Goal: Obtain resource: Download file/media

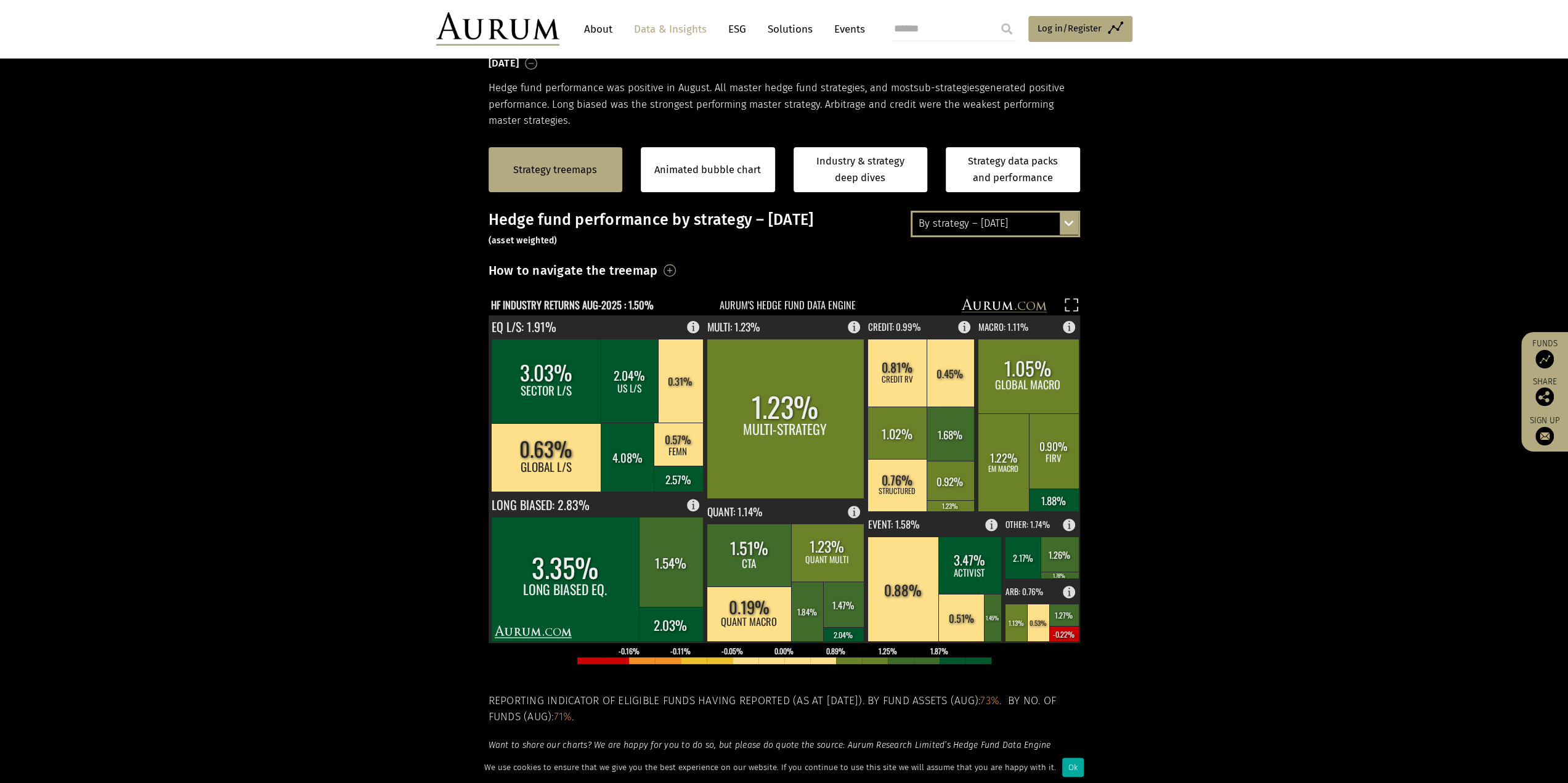
scroll to position [247, 0]
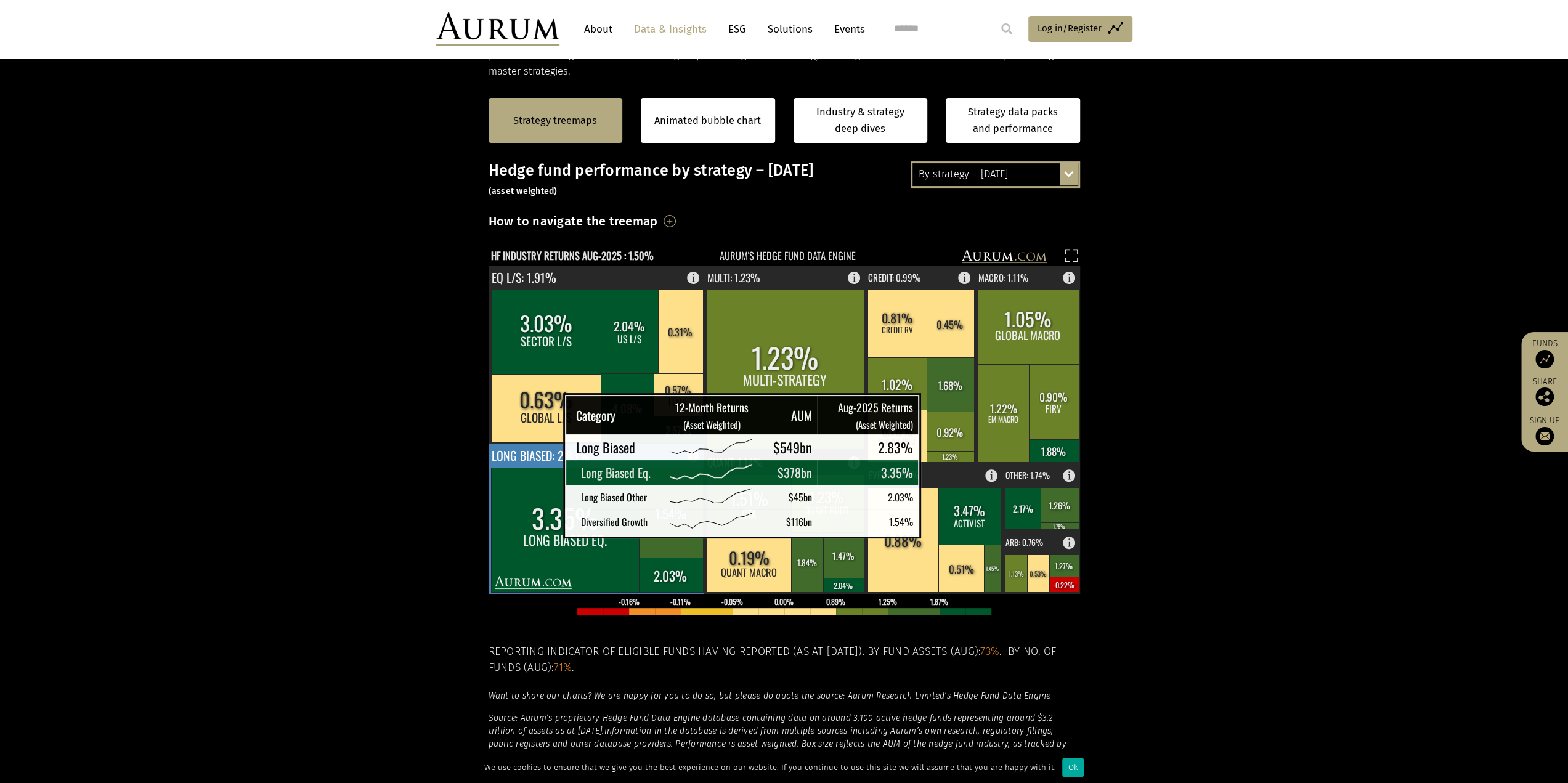
click at [532, 518] on rect at bounding box center [565, 530] width 149 height 124
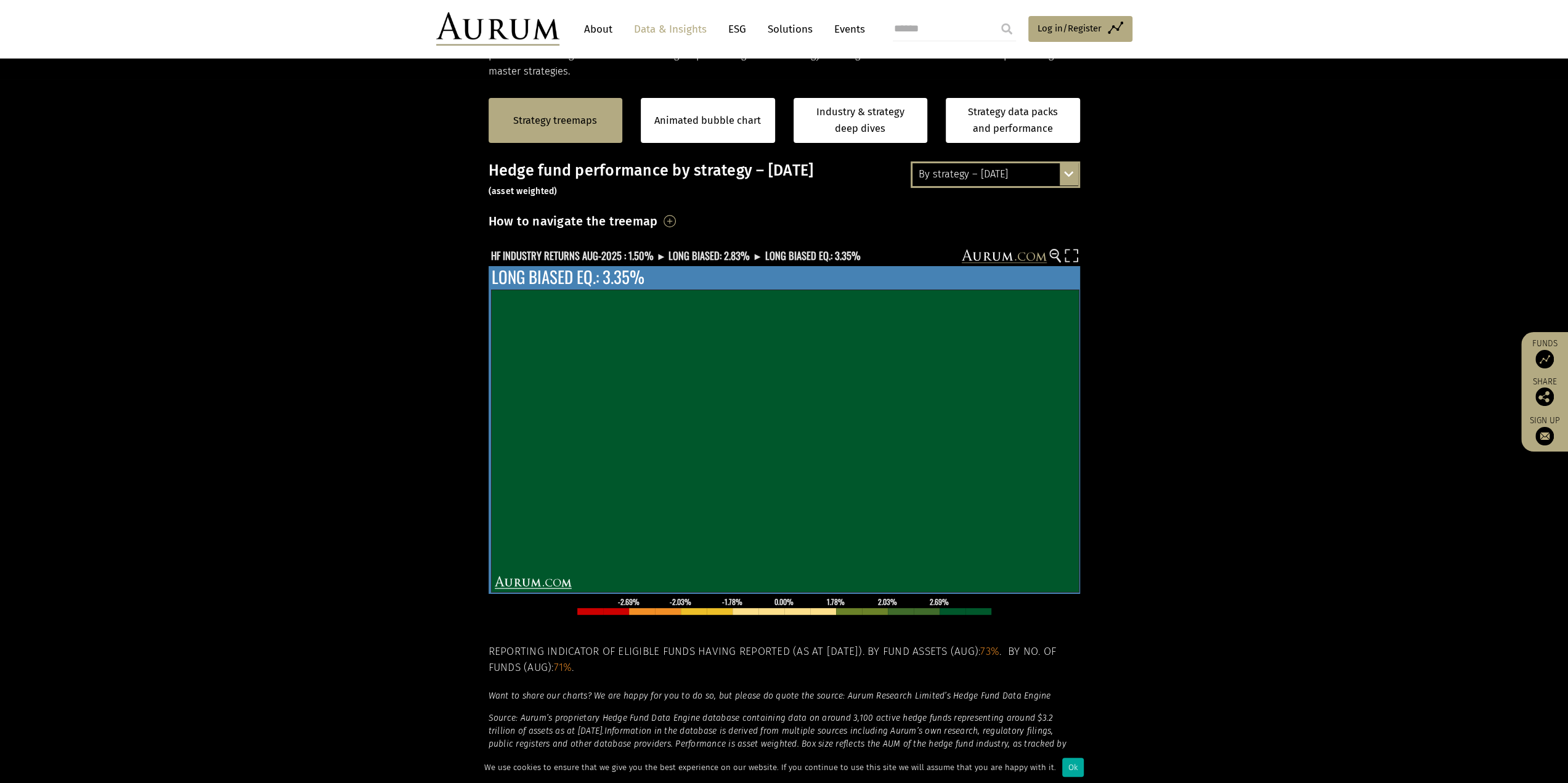
click at [650, 410] on p "Long only or overwhelmingly long-biased equity strategies. Such funds still hav…" at bounding box center [642, 474] width 257 height 138
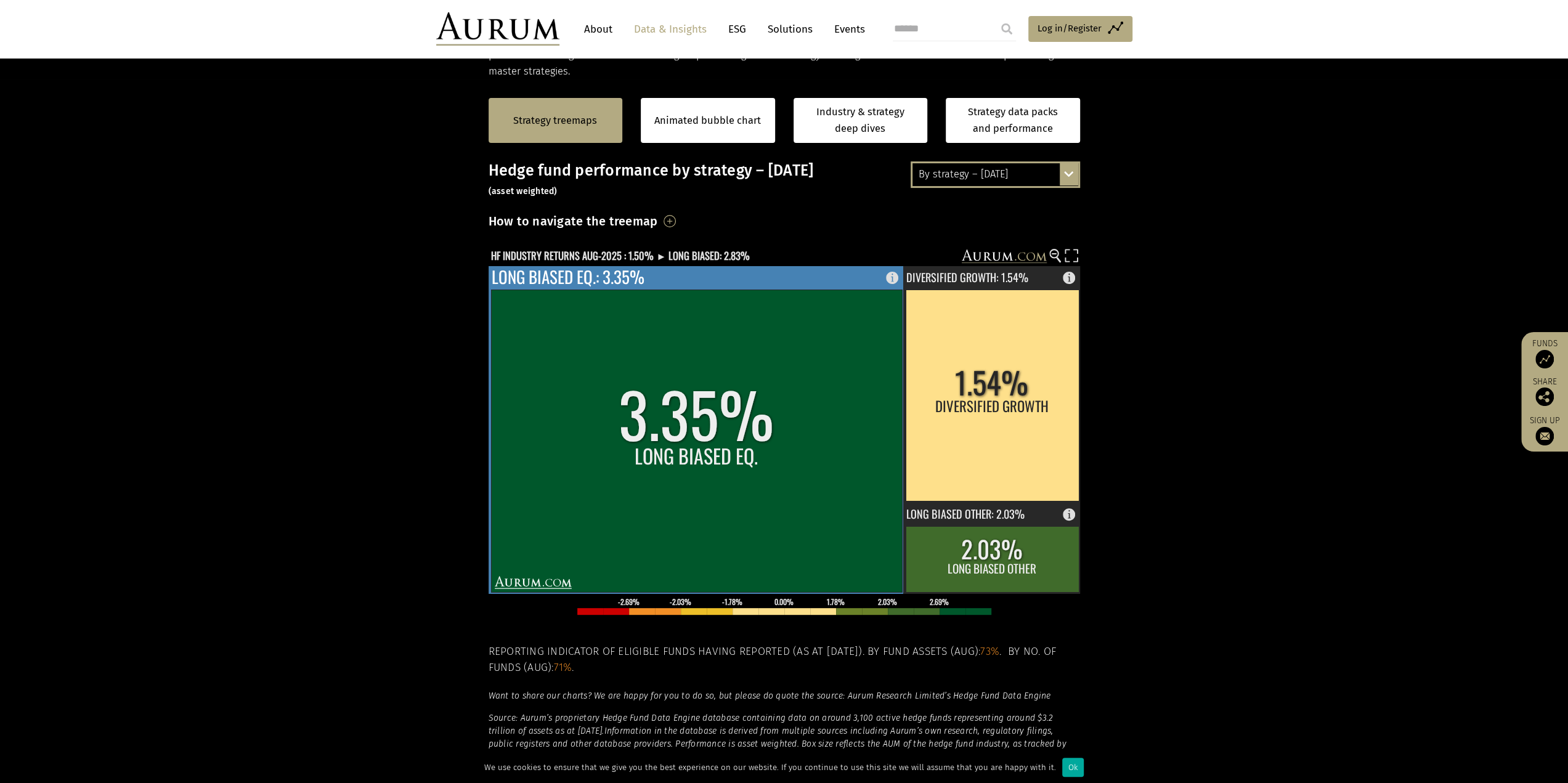
scroll to position [247, 0]
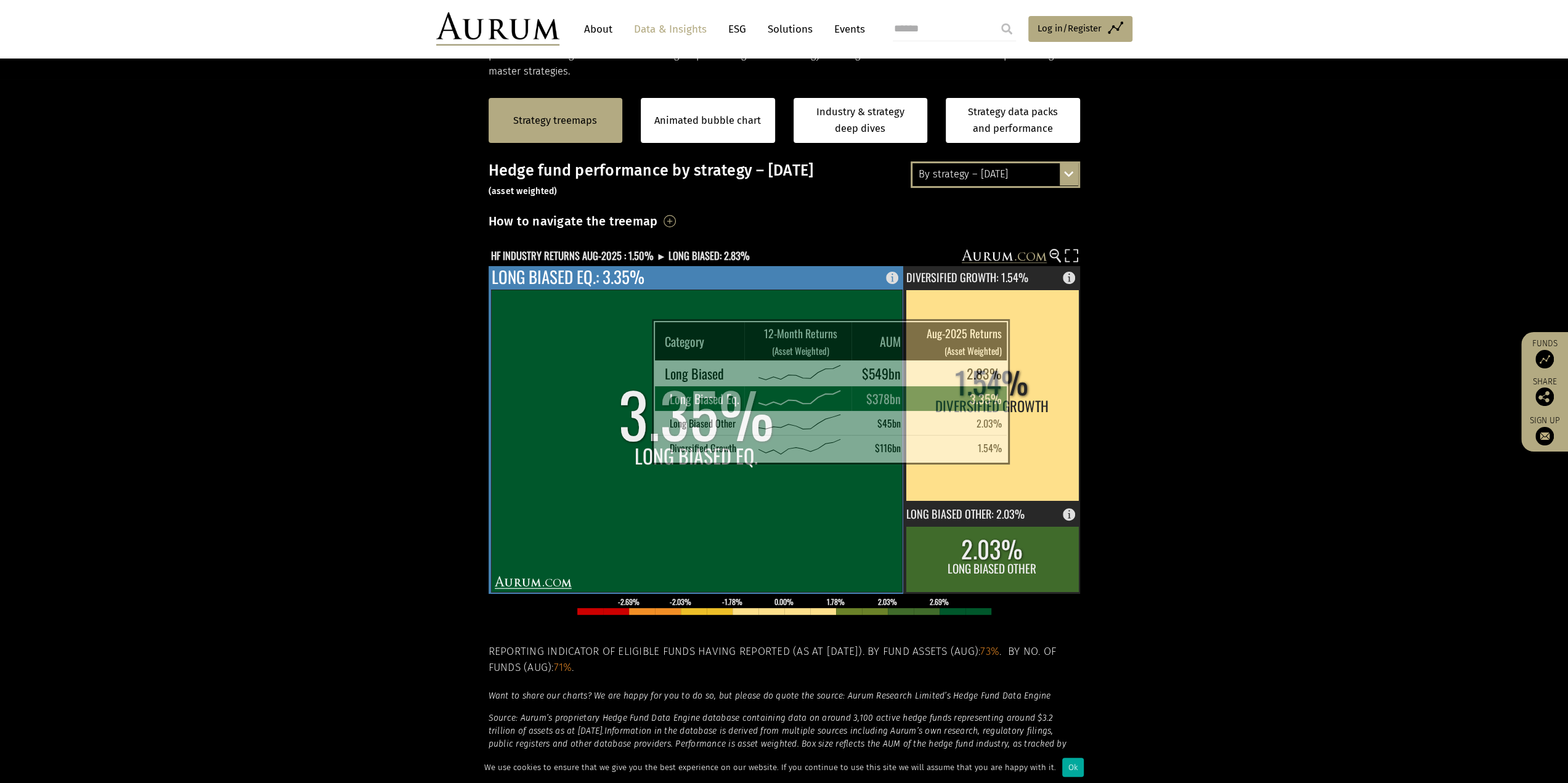
click at [621, 444] on rect at bounding box center [696, 441] width 411 height 302
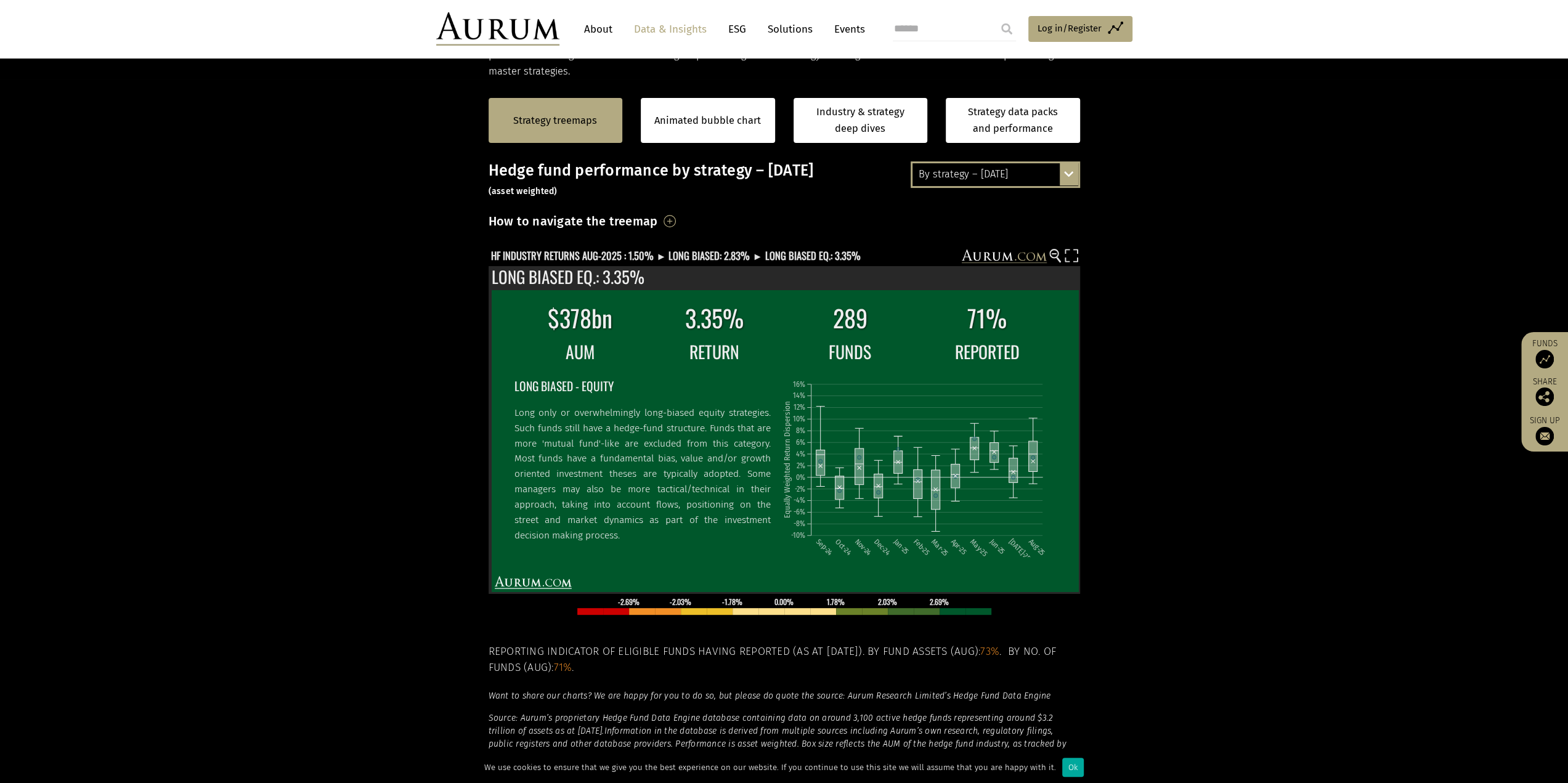
click at [439, 312] on section "Strategy treemaps Animated bubble chart Industry & strategy deep dives Strategy…" at bounding box center [784, 465] width 1568 height 770
click at [622, 253] on text "HF INDUSTRY RETURNS AUG-2025 : 1.50% ► LONG BIASED: 2.83% ► LONG BIASED EQ.: 3.…" at bounding box center [675, 255] width 370 height 15
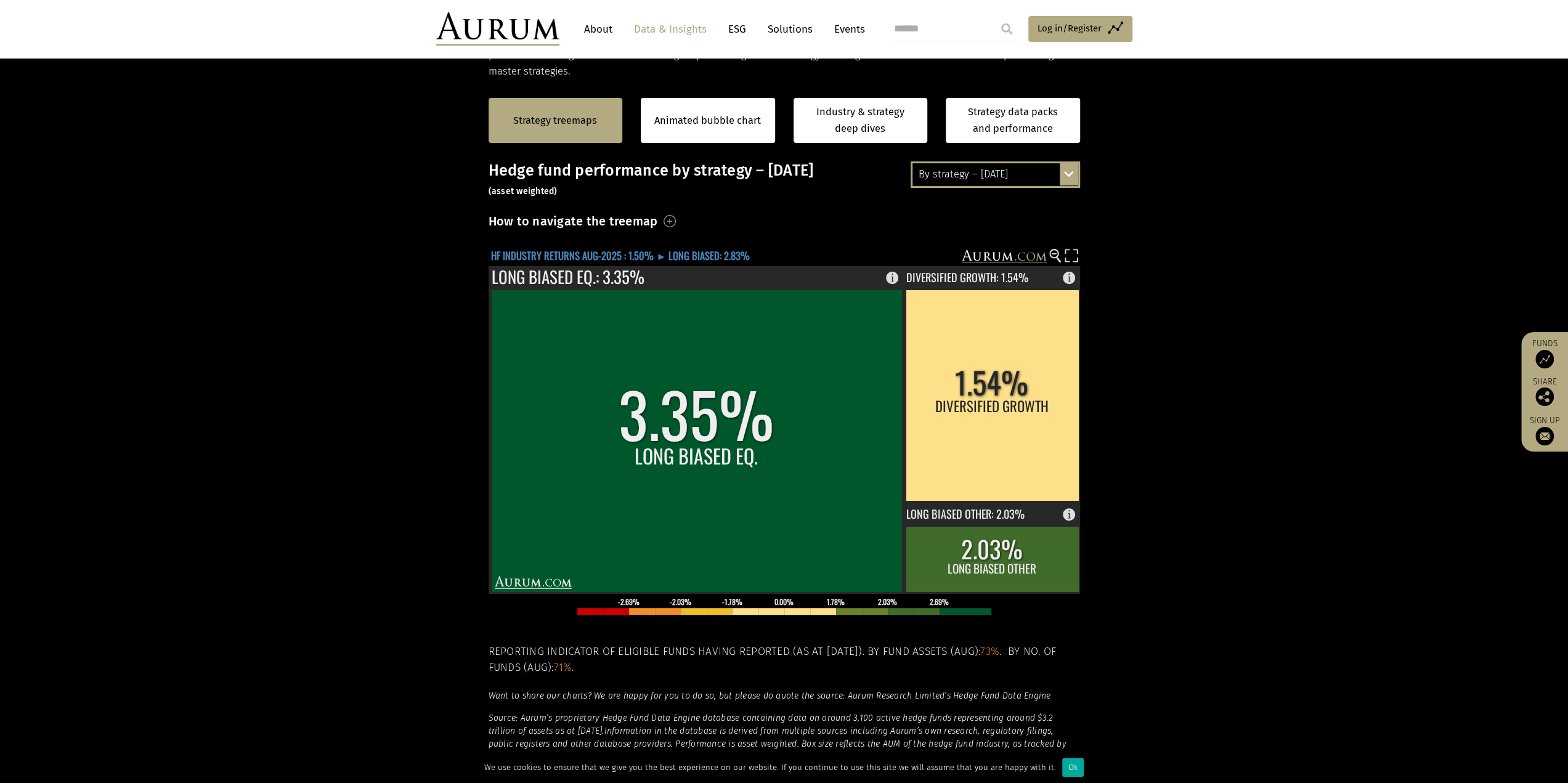
click at [622, 253] on text "HF INDUSTRY RETURNS AUG-2025 : 1.50% ► LONG BIASED: 2.83%" at bounding box center [620, 255] width 259 height 15
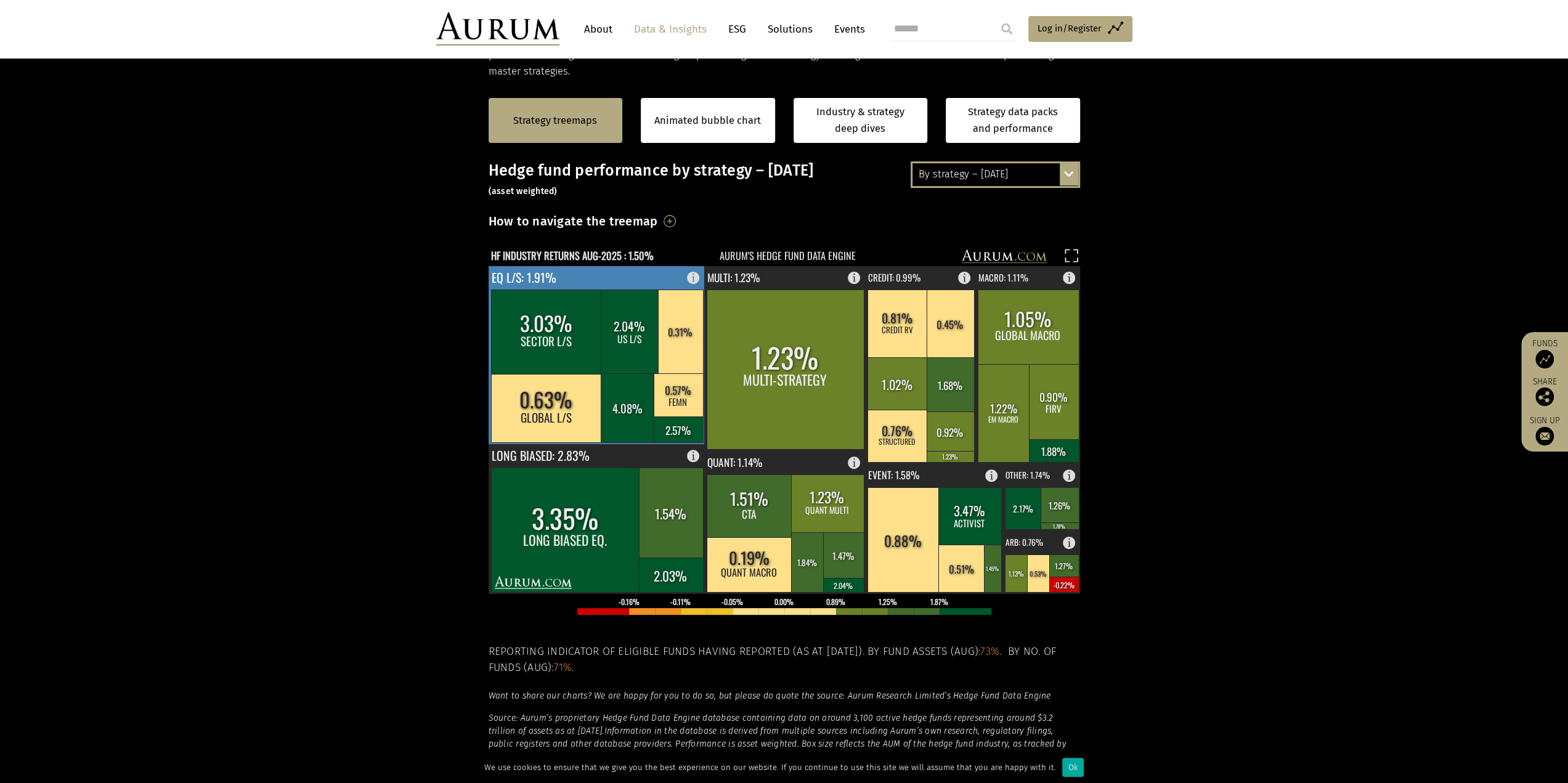
click at [559, 317] on rect at bounding box center [546, 332] width 111 height 85
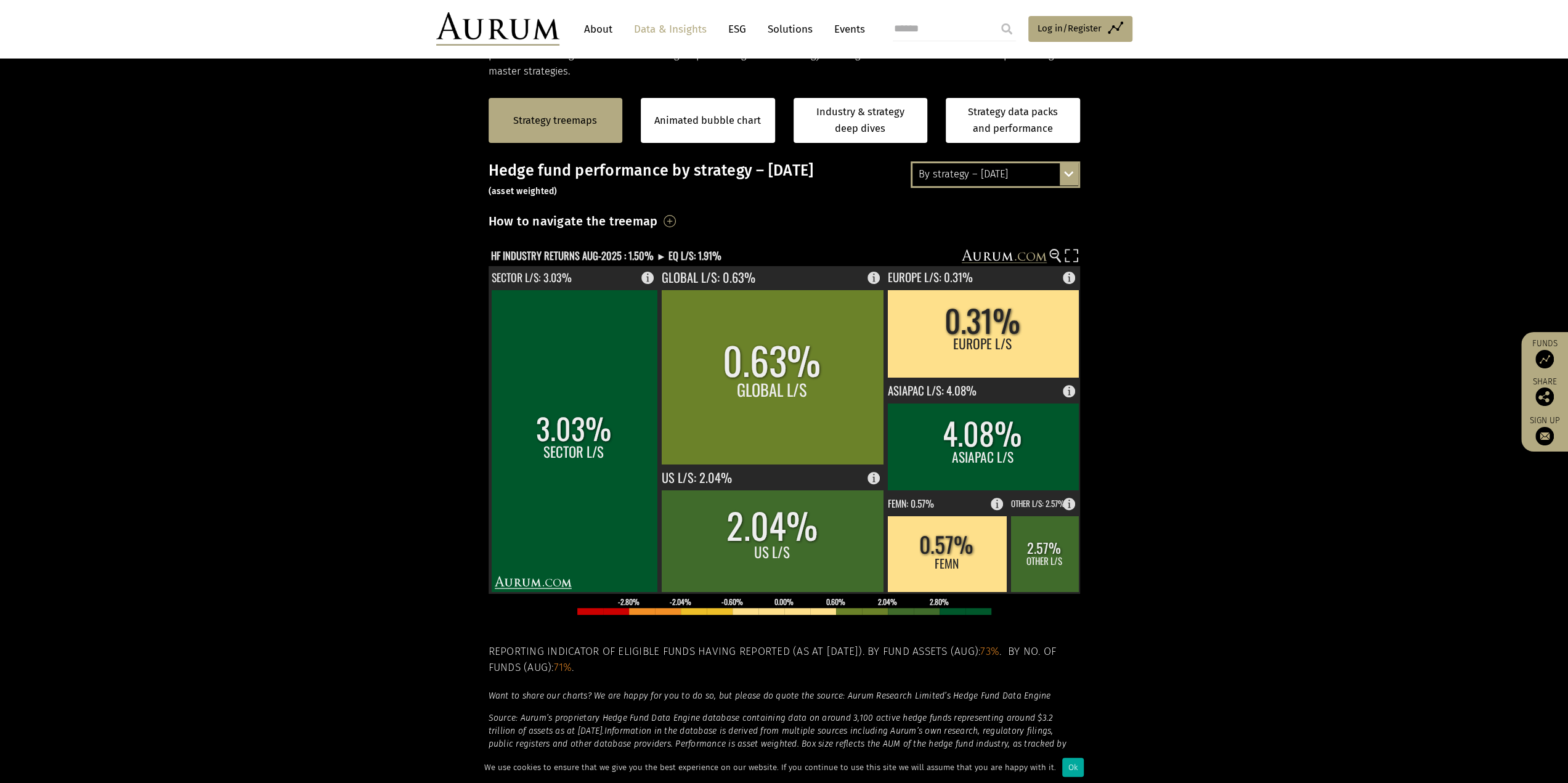
click at [606, 29] on link "About" at bounding box center [598, 29] width 40 height 23
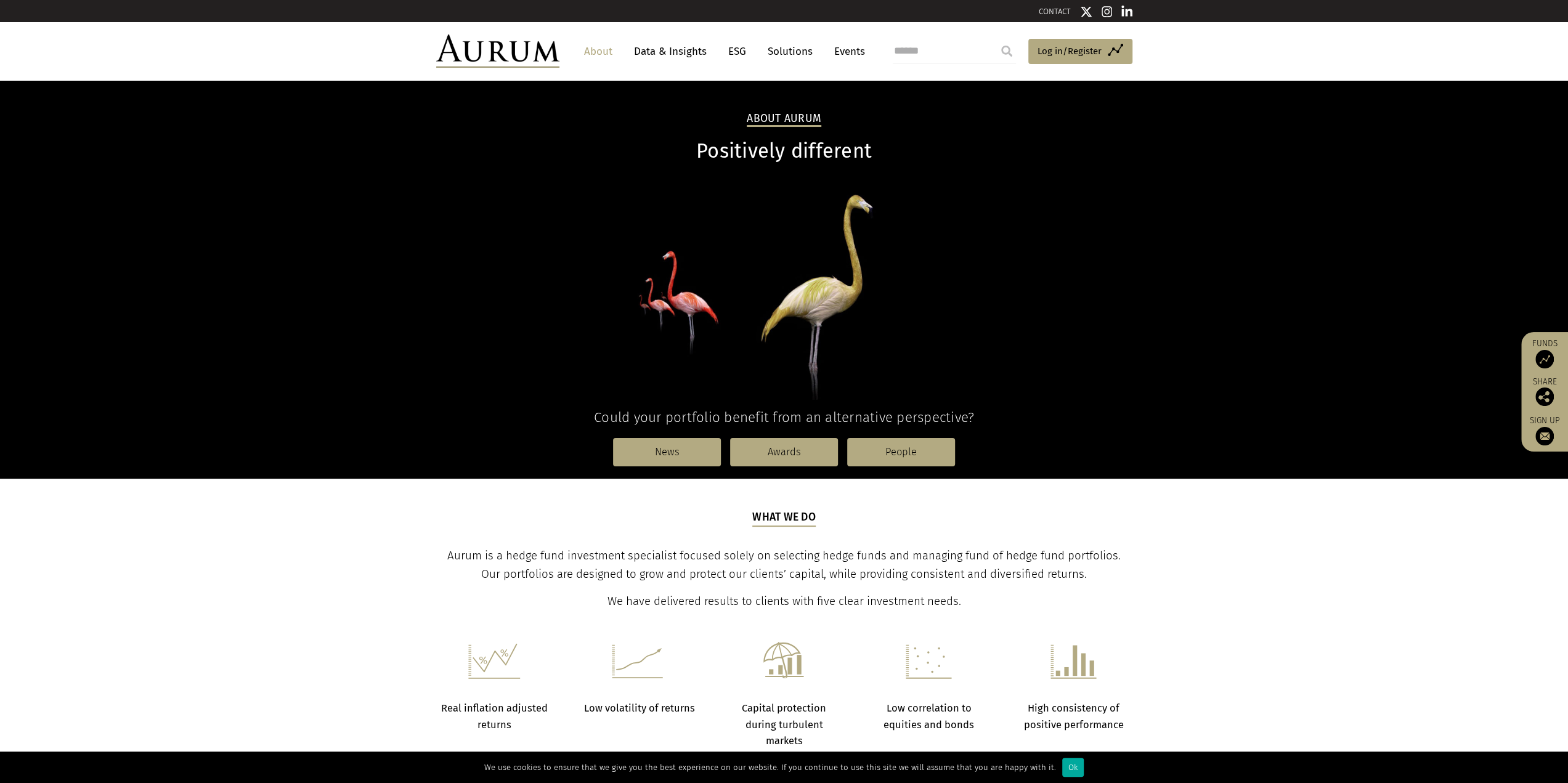
drag, startPoint x: 838, startPoint y: 436, endPoint x: 623, endPoint y: 352, distance: 230.8
click at [623, 352] on p at bounding box center [784, 290] width 696 height 217
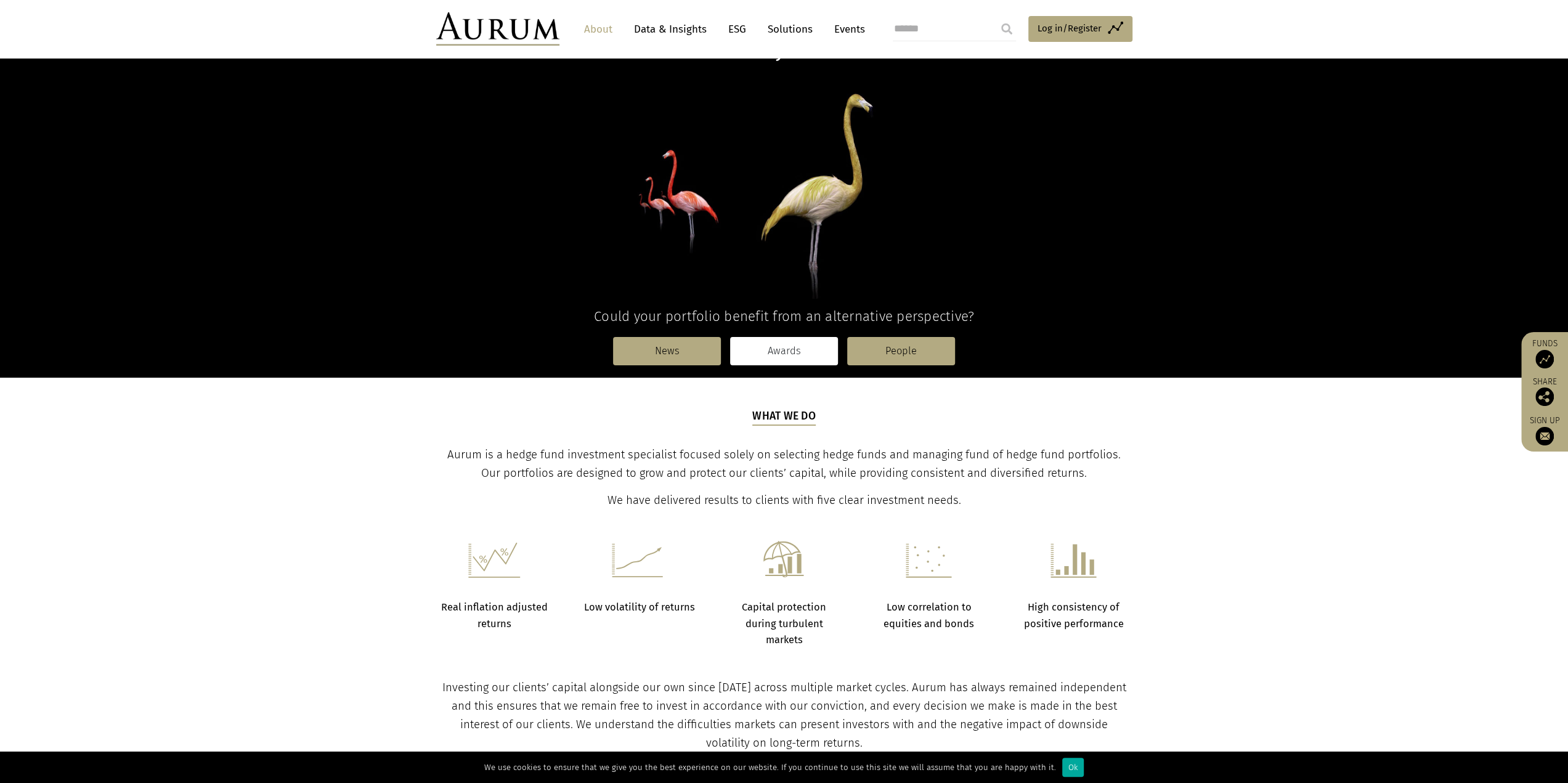
scroll to position [123, 0]
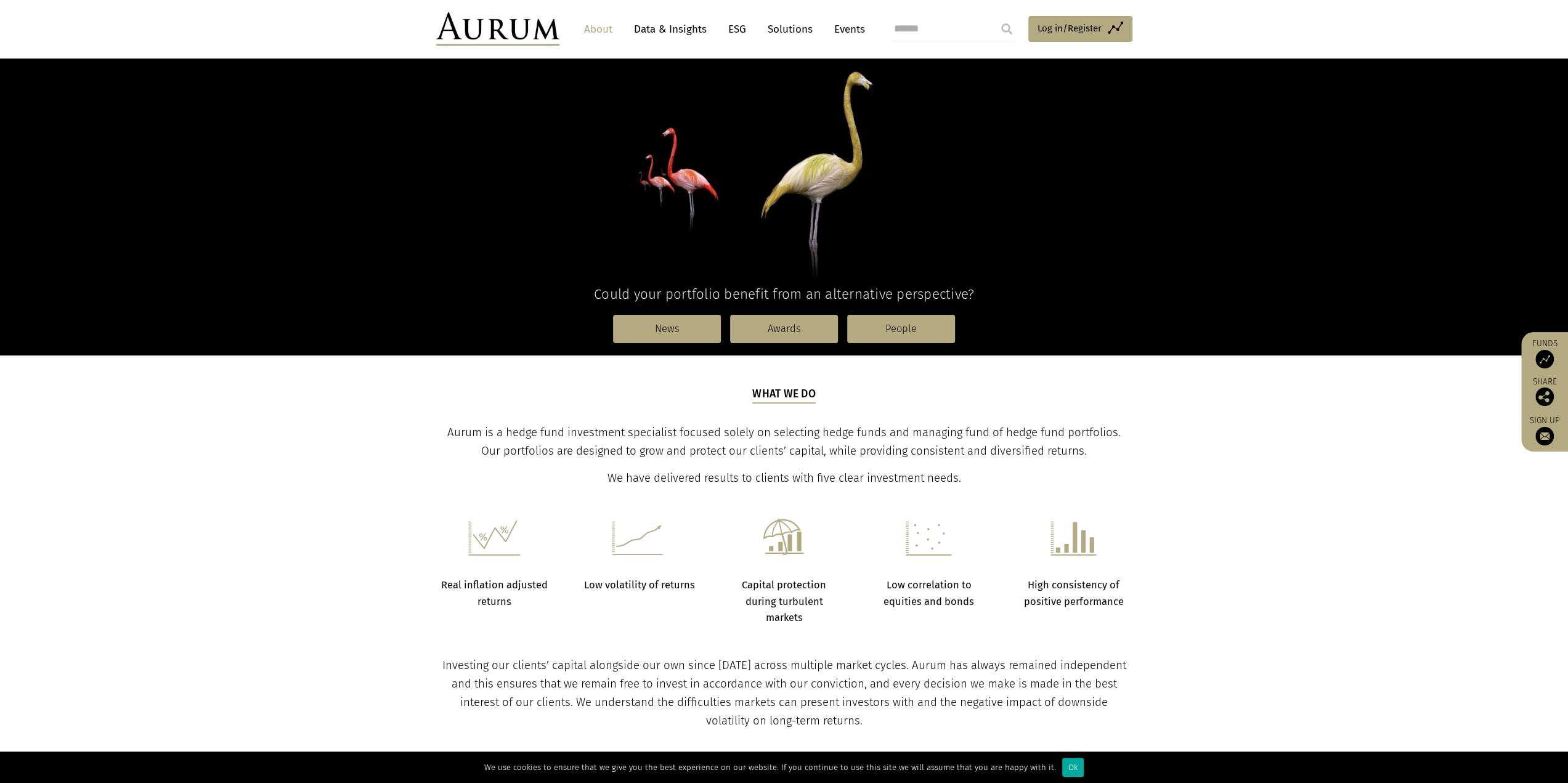
click at [983, 579] on p "Low correlation to equities and bonds" at bounding box center [928, 593] width 114 height 33
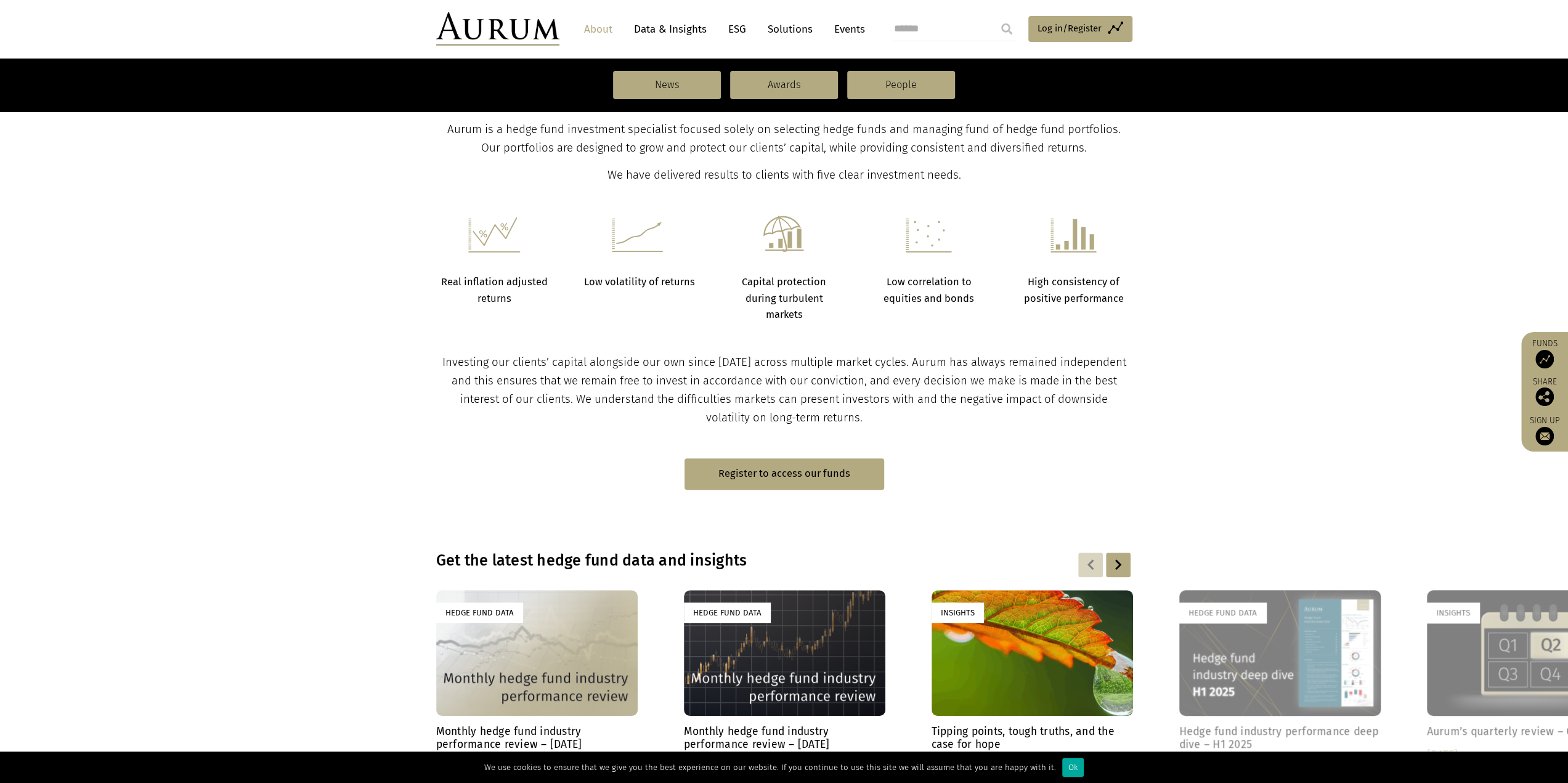
scroll to position [493, 0]
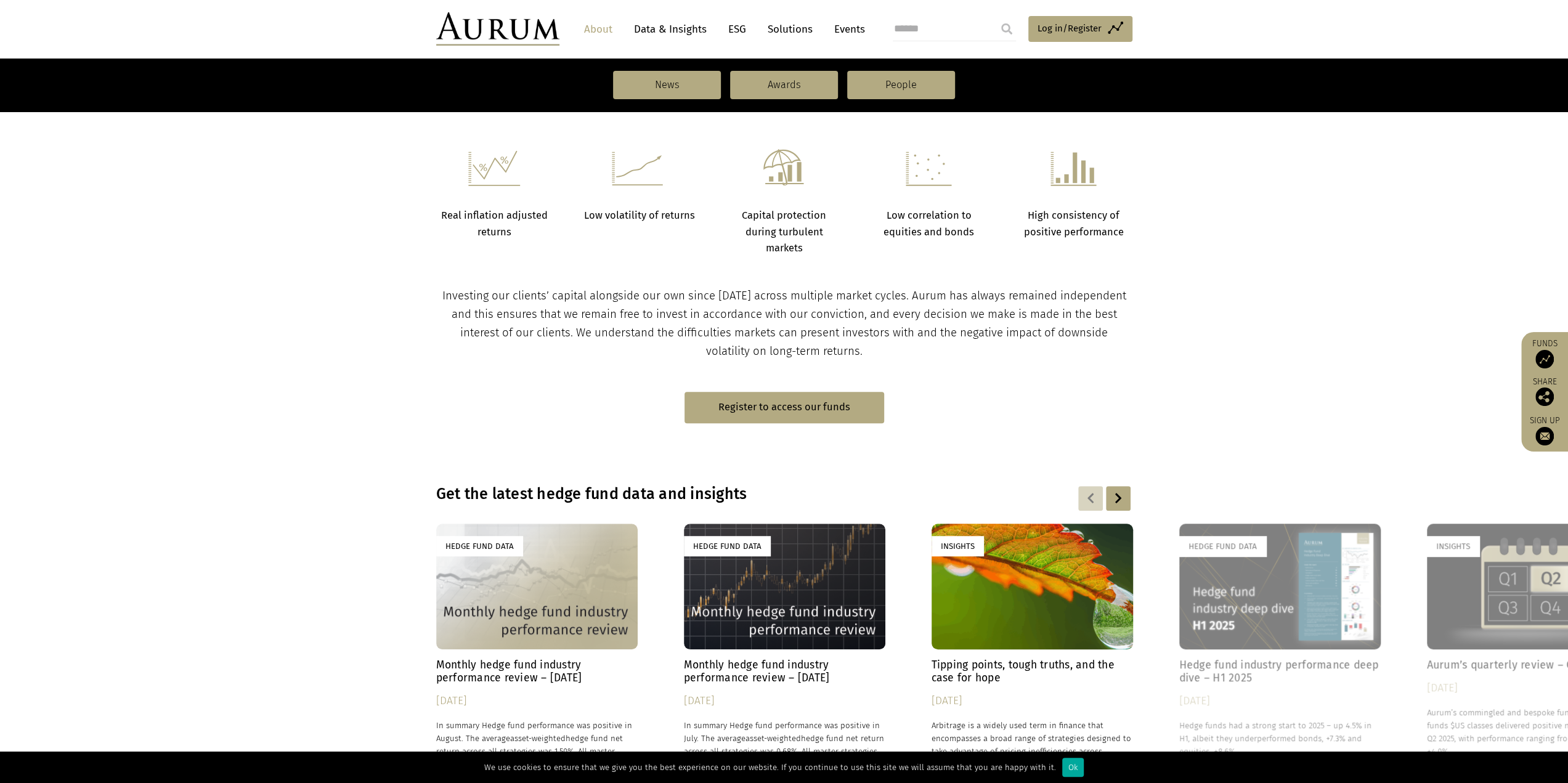
click at [1250, 573] on div "Hedge Fund Data" at bounding box center [1280, 586] width 201 height 126
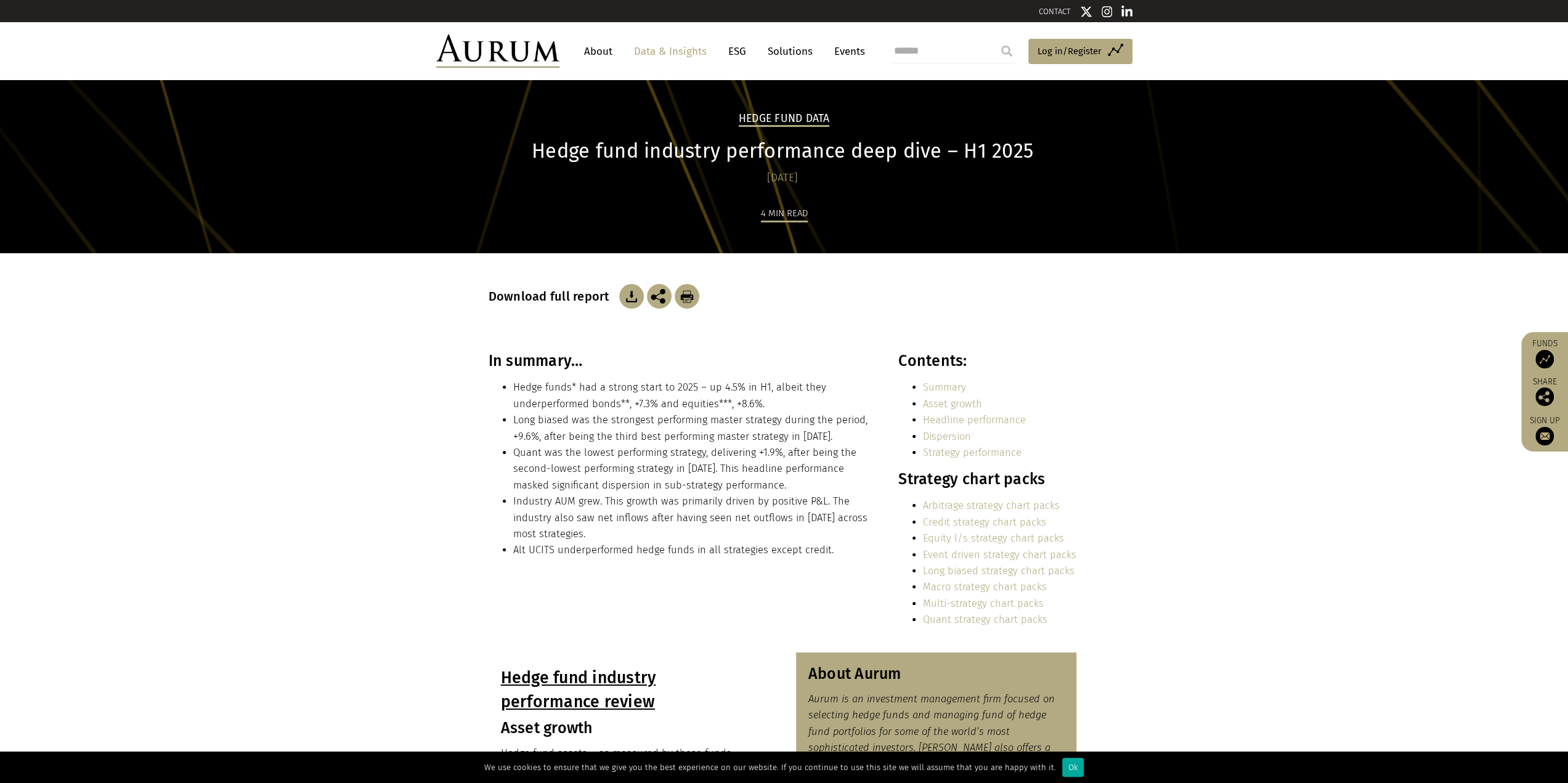
click at [629, 293] on img at bounding box center [631, 296] width 24 height 24
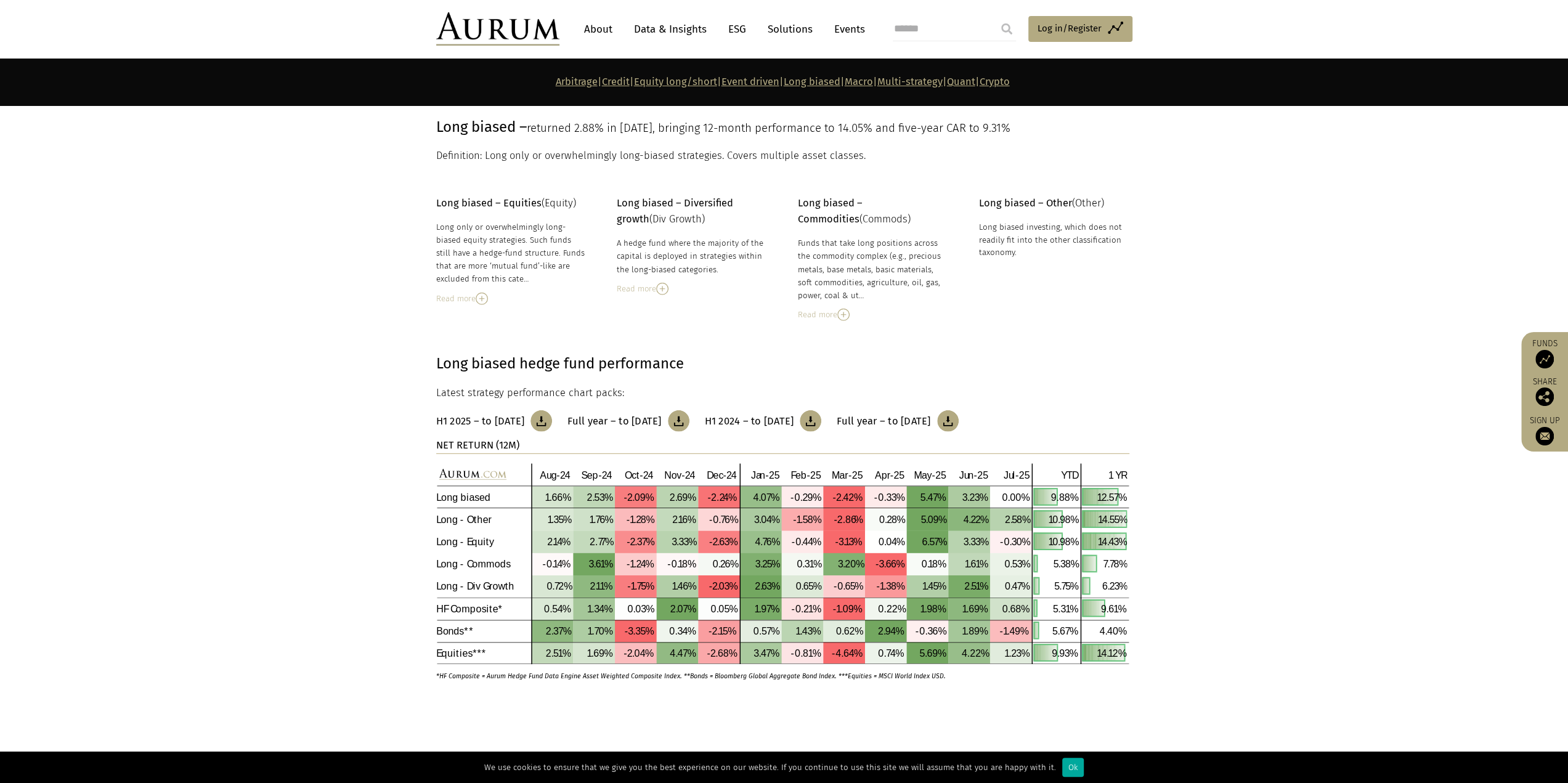
scroll to position [3457, 0]
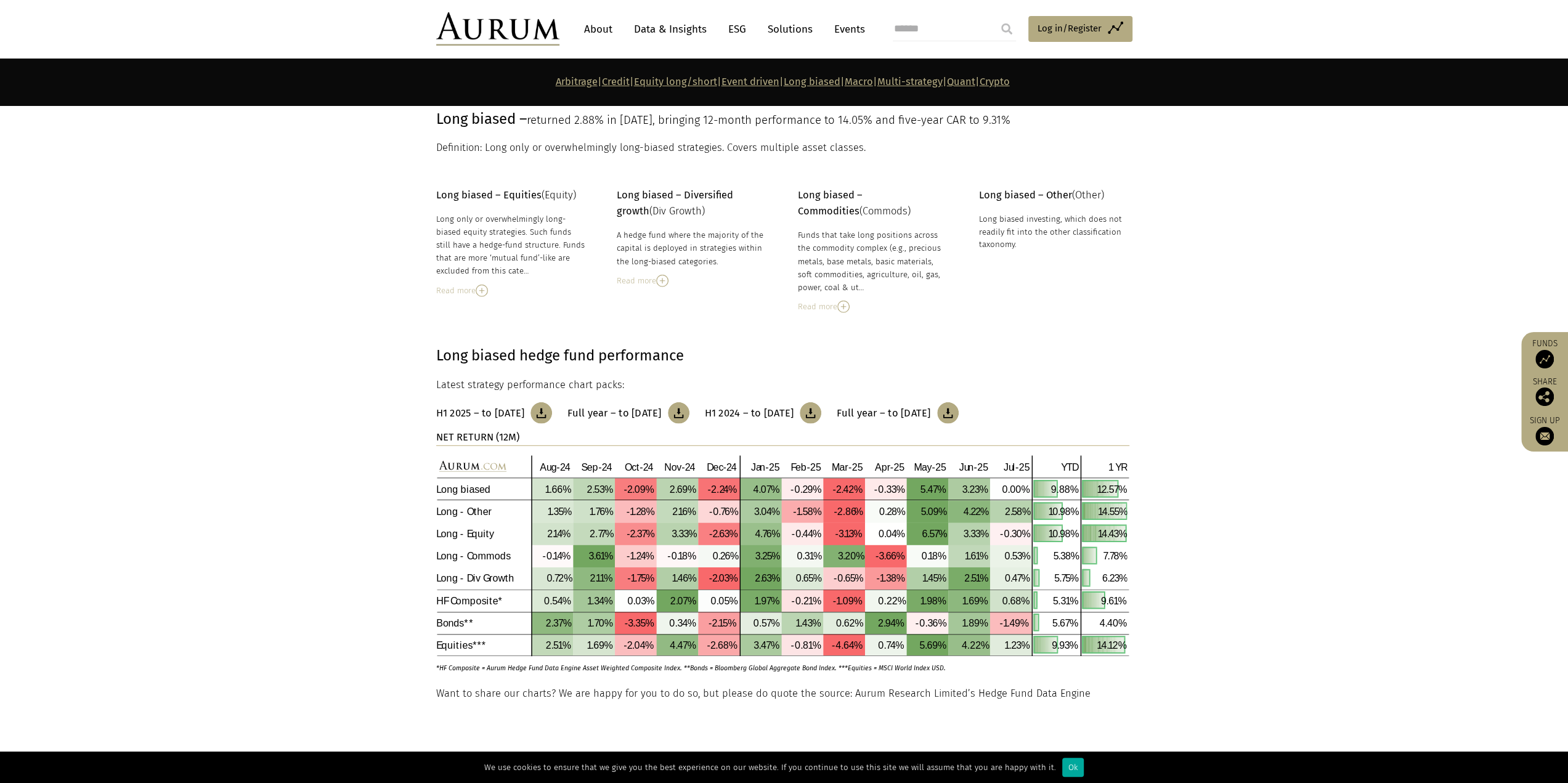
click at [552, 409] on img at bounding box center [541, 413] width 22 height 22
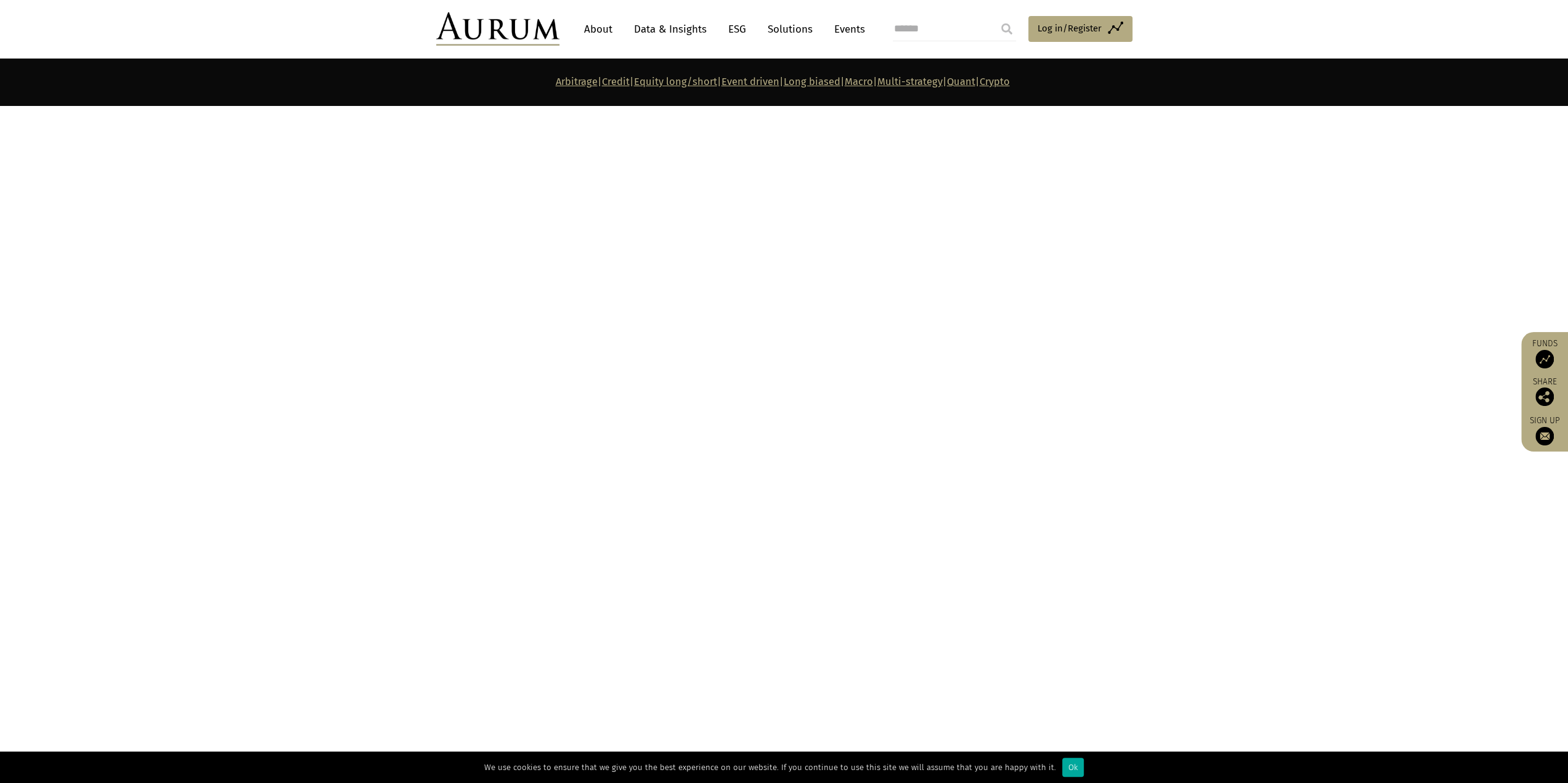
scroll to position [4874, 0]
